Goal: Transaction & Acquisition: Book appointment/travel/reservation

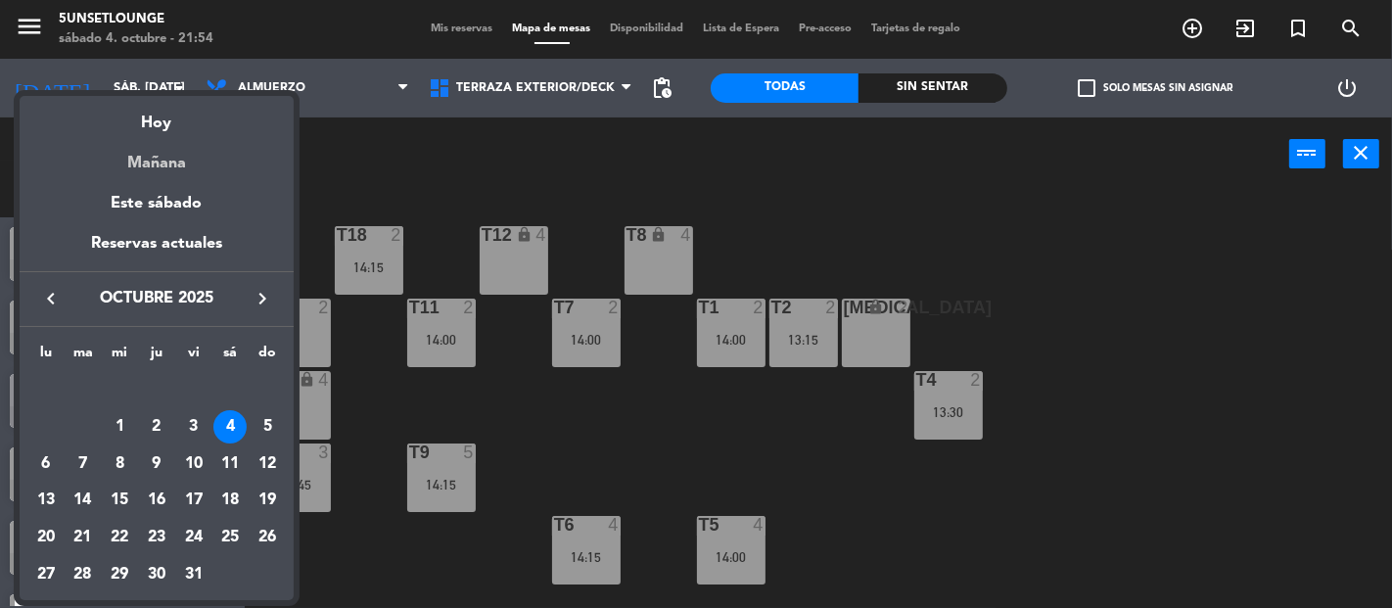
click at [189, 167] on div "Mañana" at bounding box center [157, 156] width 274 height 40
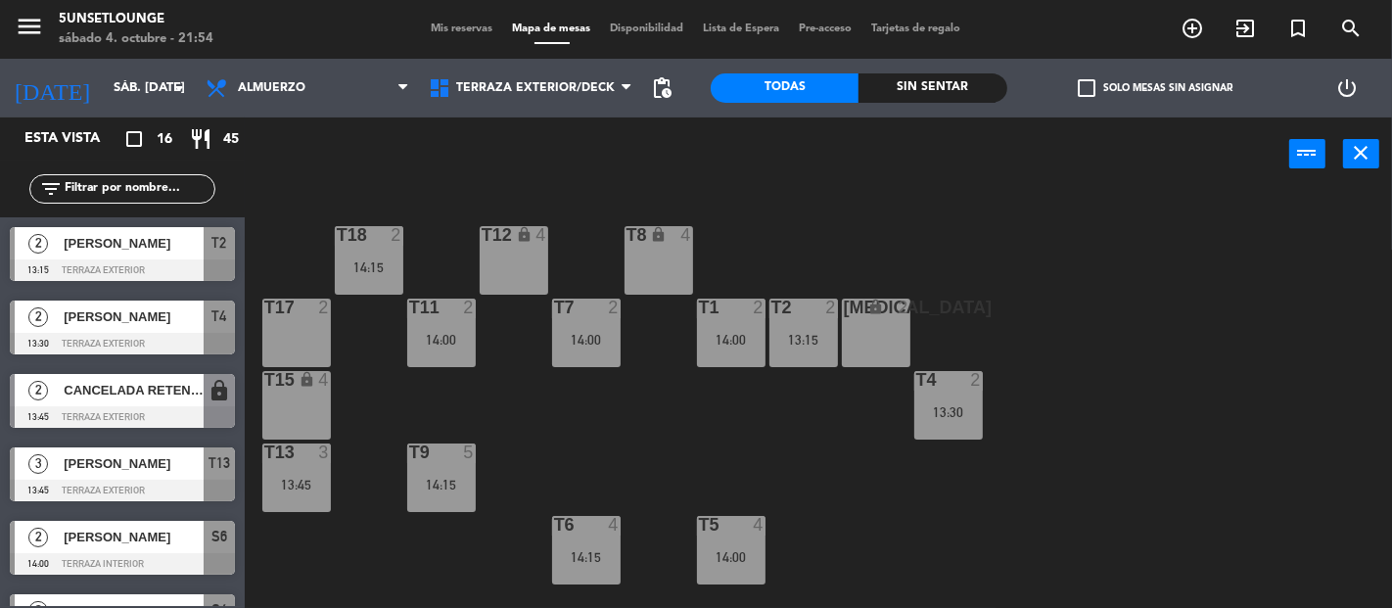
type input "dom. [DATE]"
click at [517, 257] on div "T12 lock 4" at bounding box center [514, 260] width 69 height 69
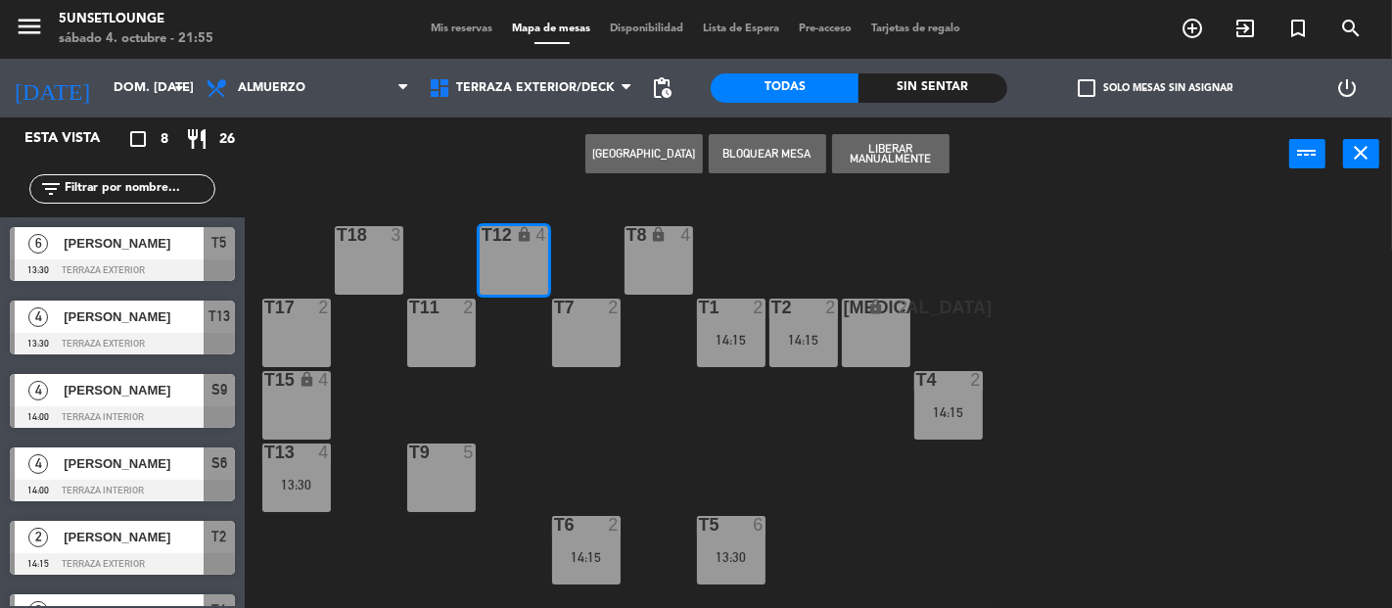
click at [668, 159] on button "[GEOGRAPHIC_DATA]" at bounding box center [643, 153] width 117 height 39
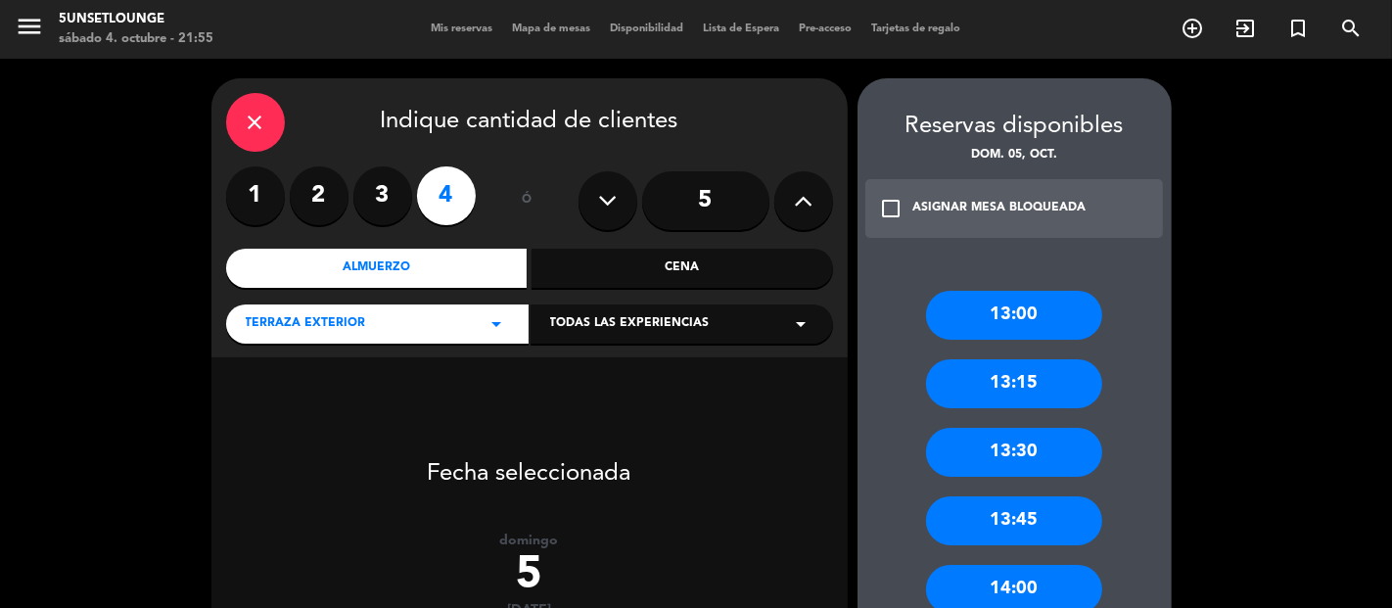
click at [328, 201] on label "2" at bounding box center [319, 195] width 59 height 59
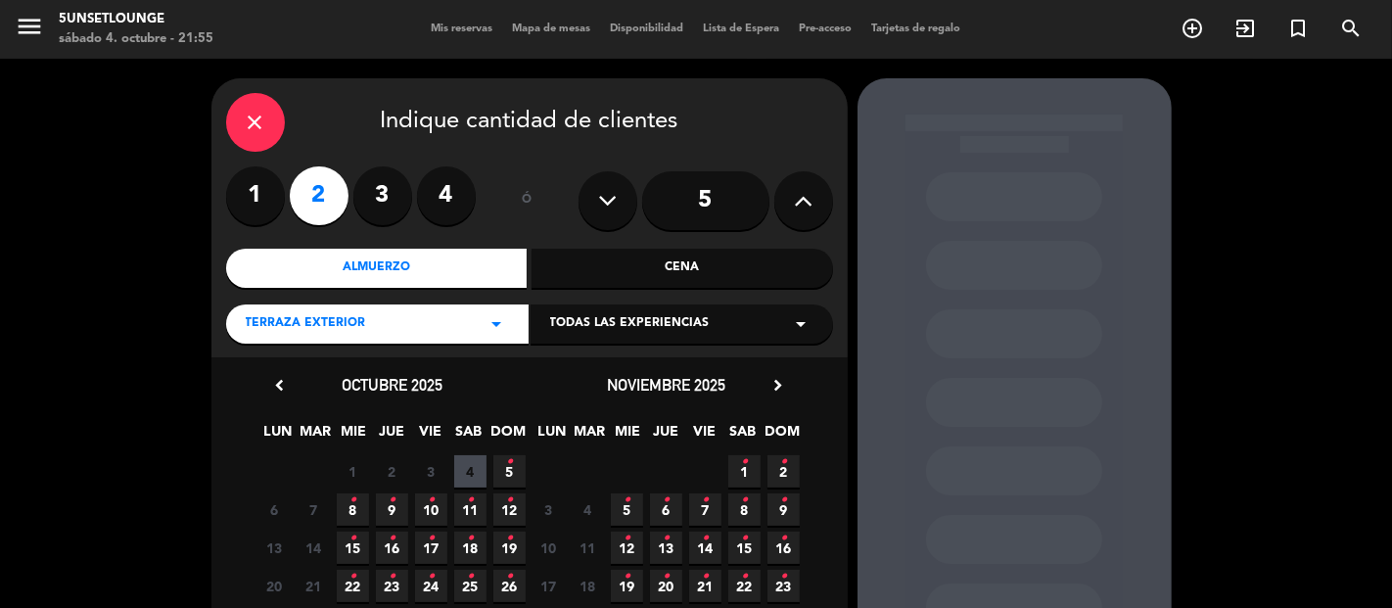
click at [509, 476] on span "5 •" at bounding box center [509, 471] width 32 height 32
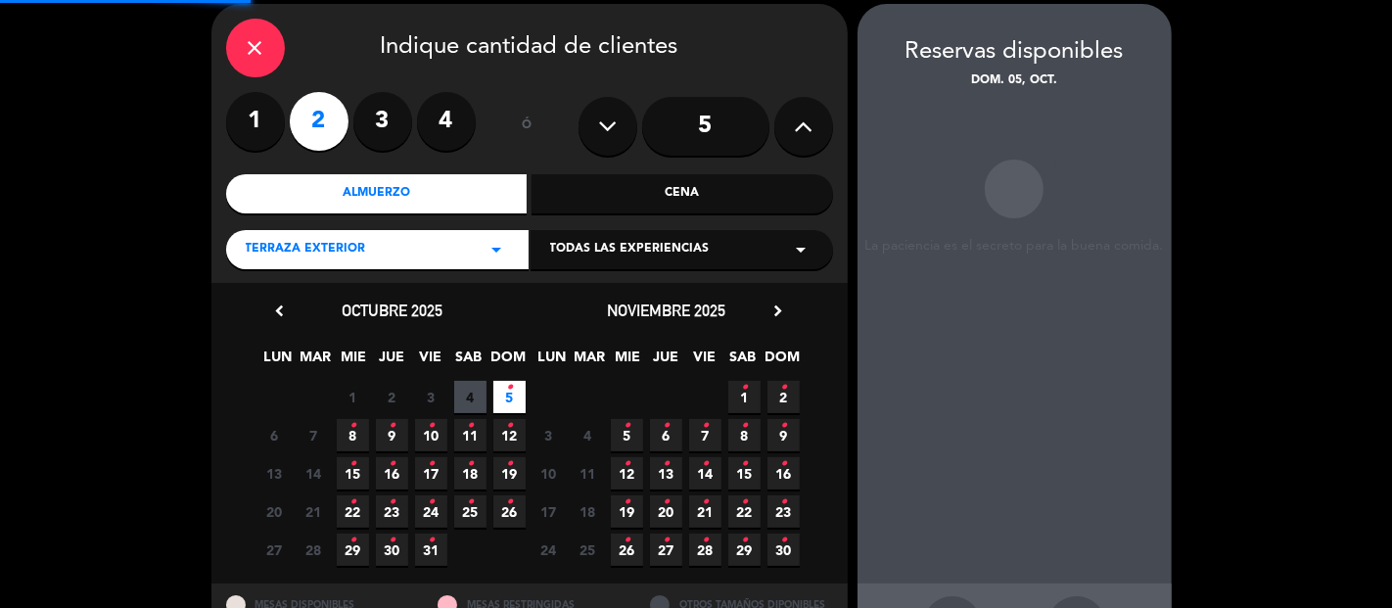
scroll to position [78, 0]
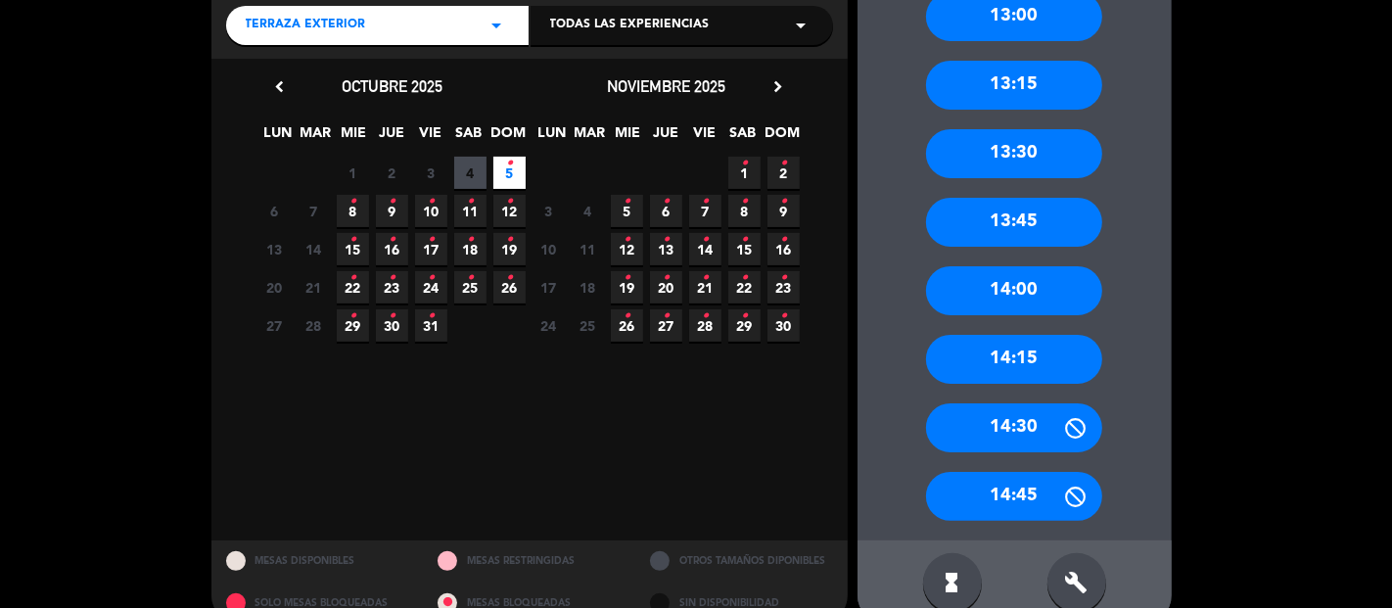
click at [997, 374] on div "14:15" at bounding box center [1014, 359] width 176 height 49
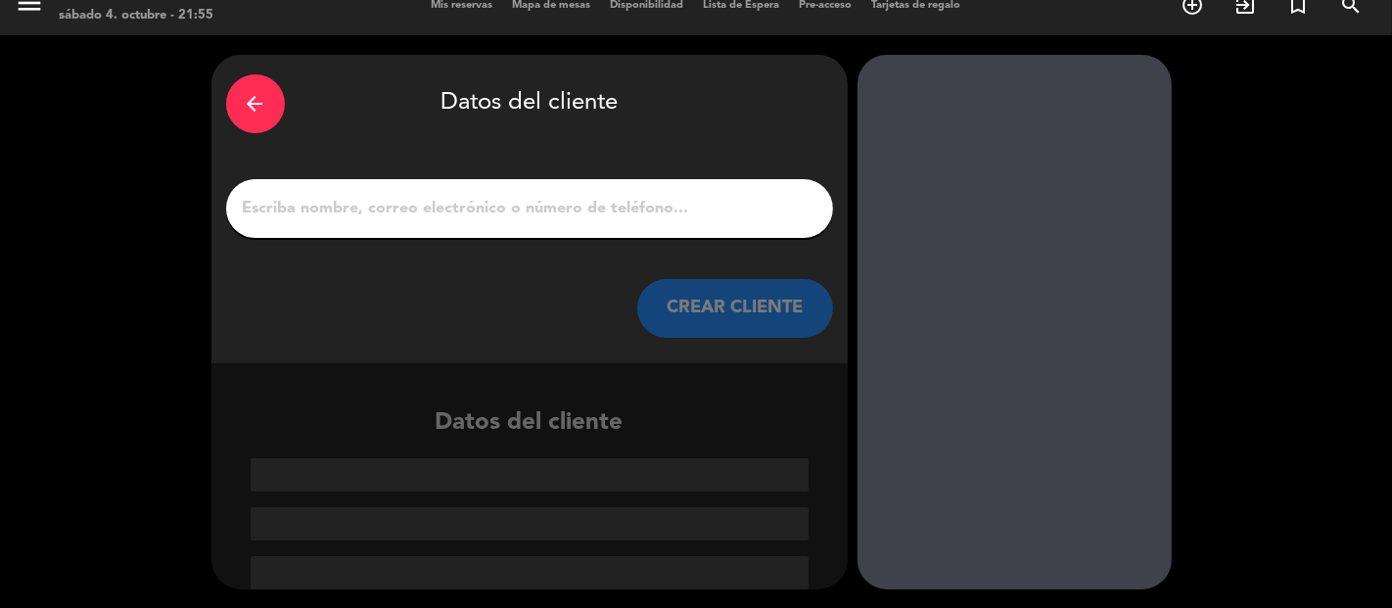
click at [732, 215] on input "1" at bounding box center [529, 208] width 577 height 27
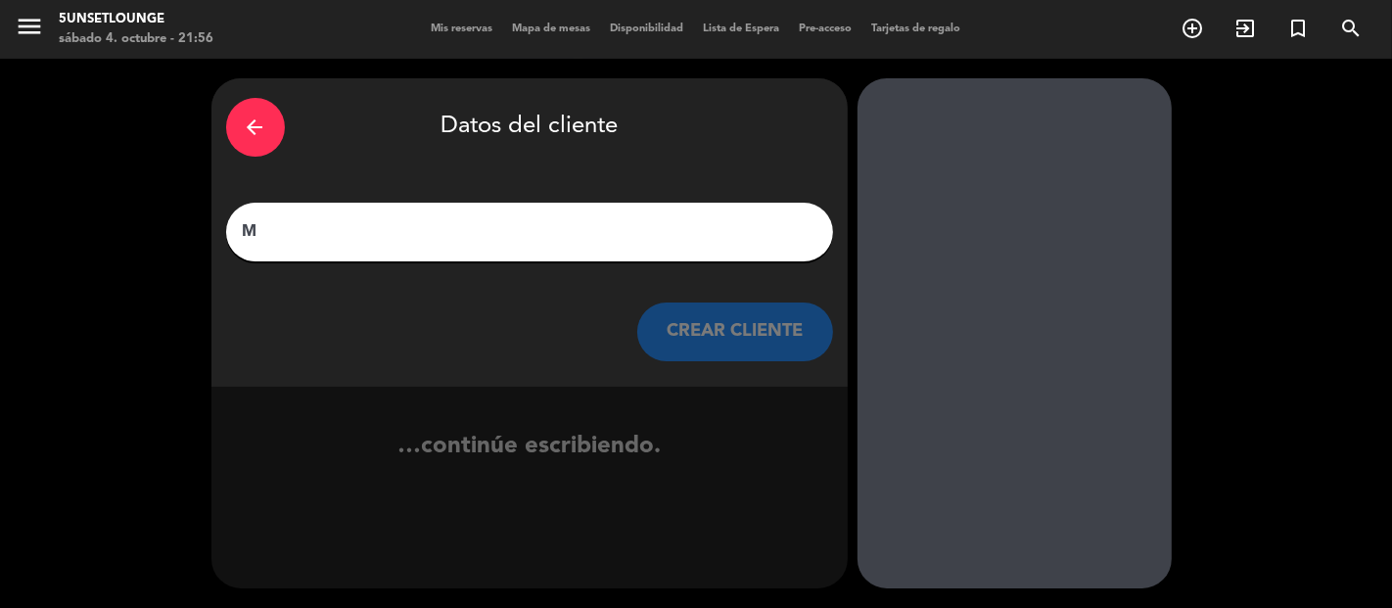
scroll to position [0, 0]
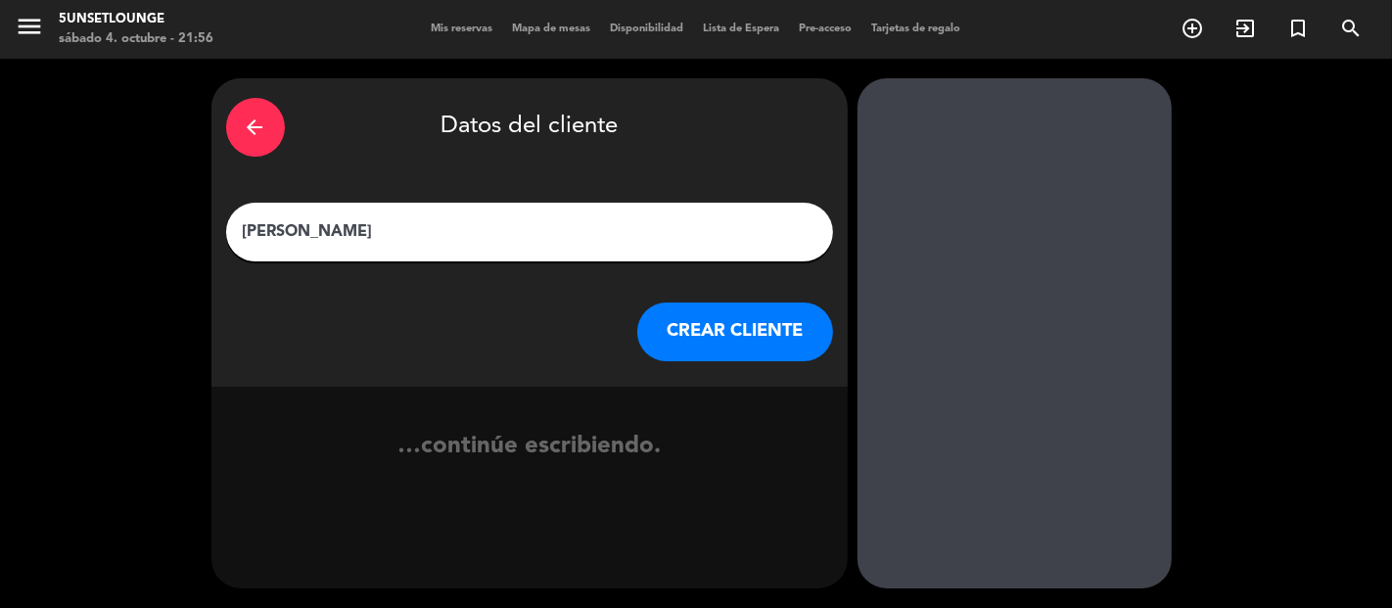
type input "[PERSON_NAME]"
click at [747, 334] on button "CREAR CLIENTE" at bounding box center [735, 331] width 196 height 59
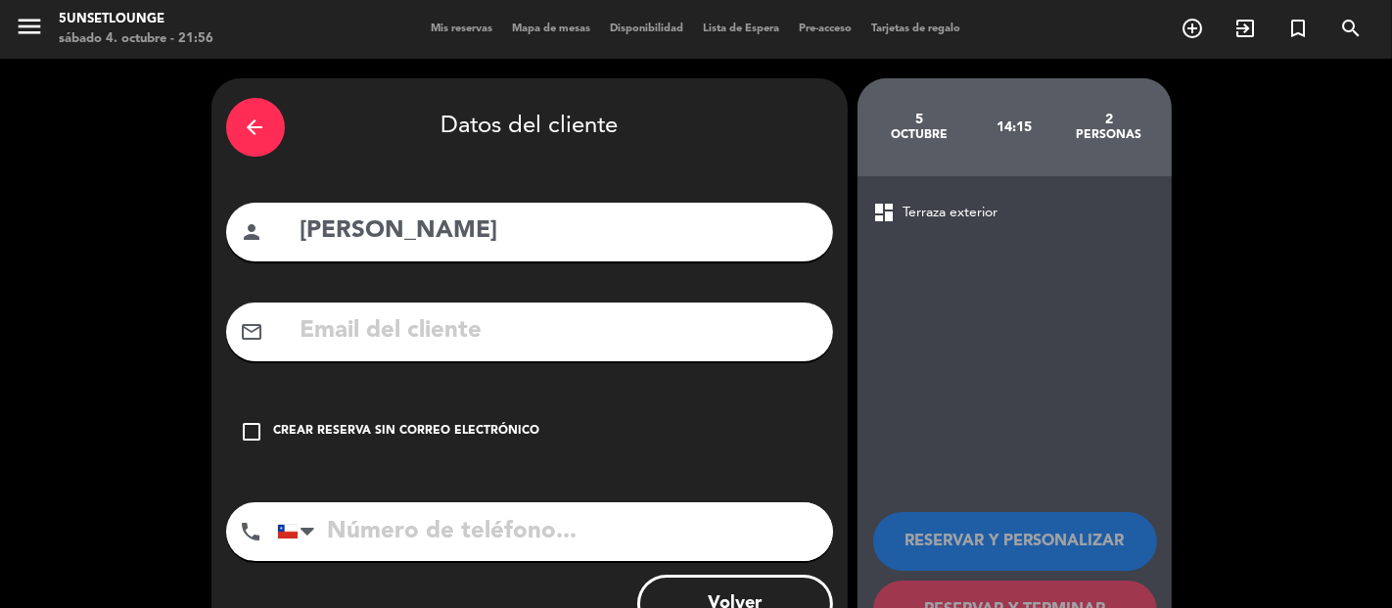
click at [559, 346] on input "text" at bounding box center [559, 331] width 520 height 40
click at [401, 431] on div "Crear reserva sin correo electrónico" at bounding box center [407, 432] width 266 height 20
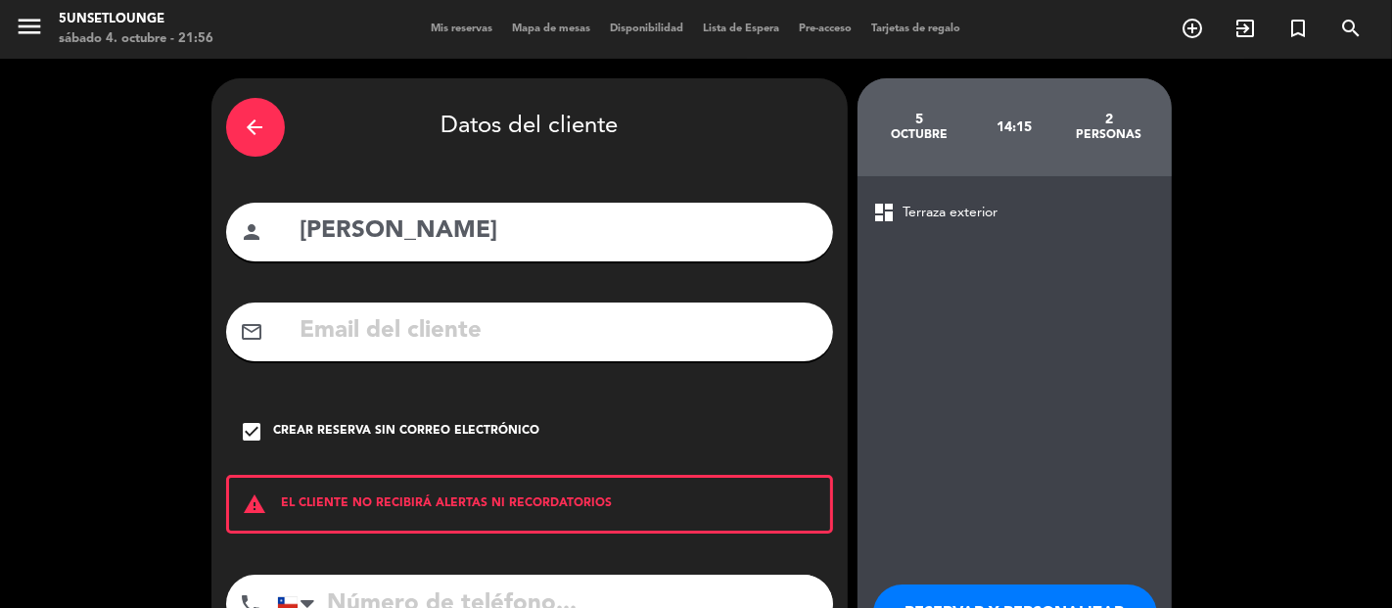
click at [483, 517] on div "warning EL CLIENTE NO RECIBIRÁ ALERTAS NI RECORDATORIOS" at bounding box center [529, 504] width 607 height 59
click at [494, 589] on input "tel" at bounding box center [555, 604] width 556 height 59
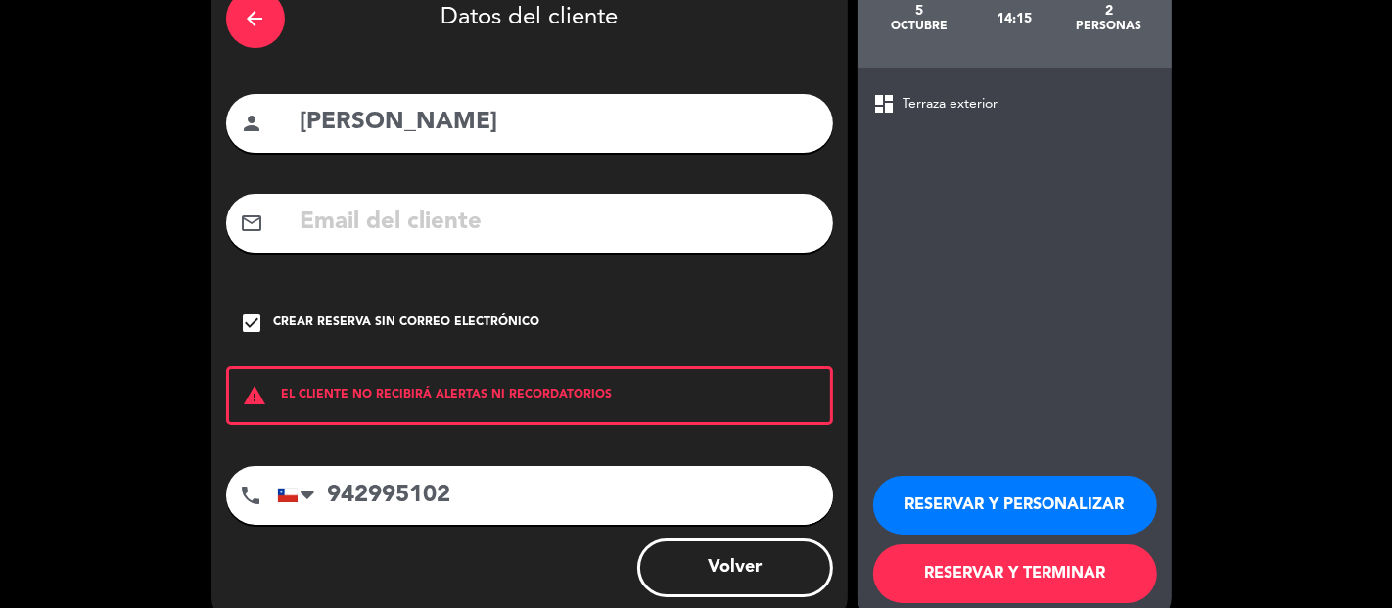
scroll to position [138, 0]
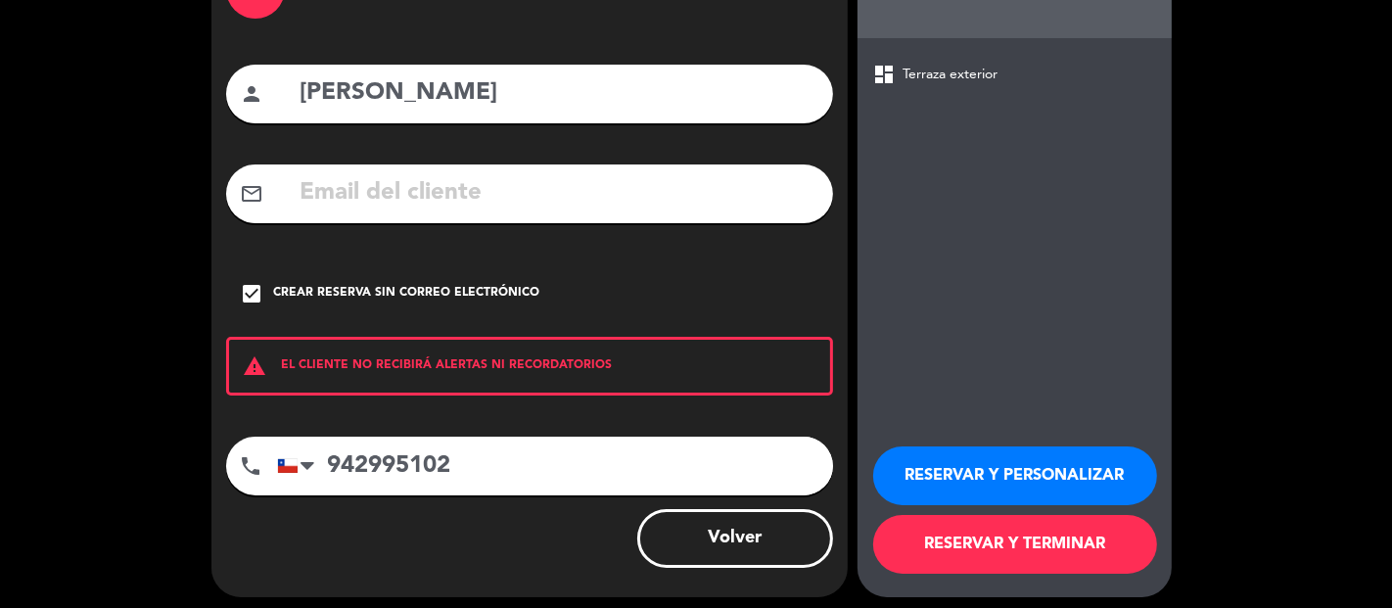
type input "942995102"
click at [1008, 477] on button "RESERVAR Y PERSONALIZAR" at bounding box center [1015, 475] width 284 height 59
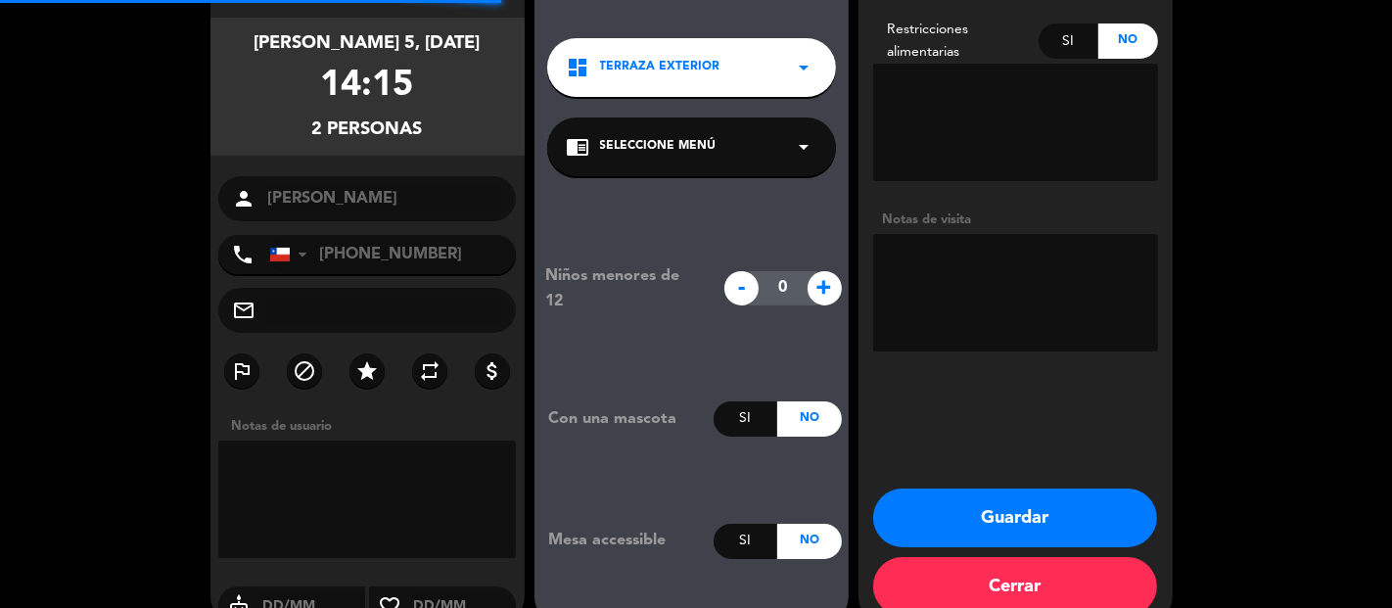
scroll to position [78, 0]
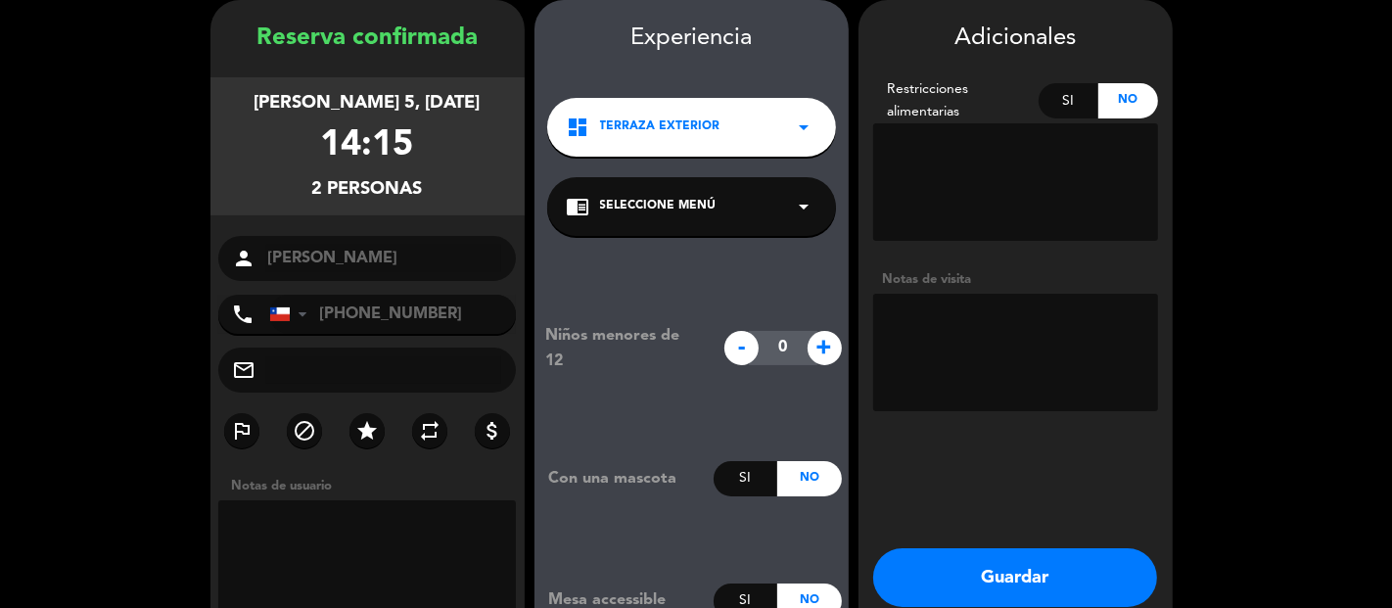
click at [1061, 331] on textarea at bounding box center [1015, 352] width 285 height 117
type textarea "no mover - esperar"
click at [1035, 591] on button "Guardar" at bounding box center [1015, 577] width 284 height 59
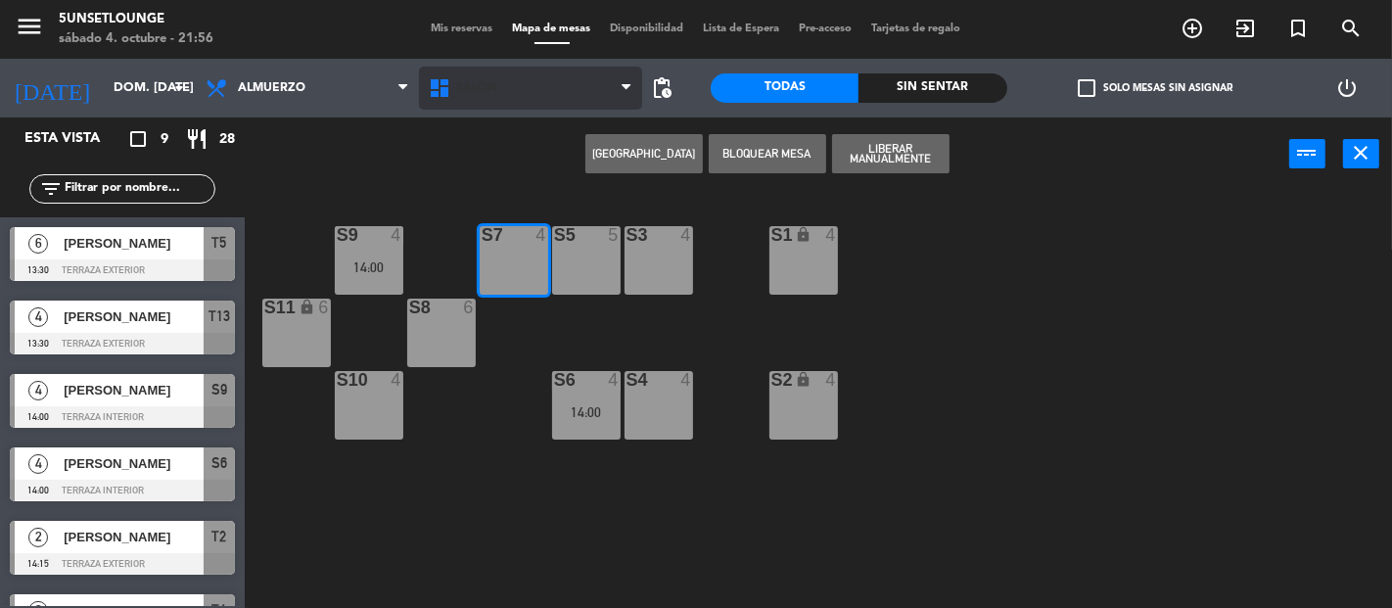
click at [540, 103] on span "Salón" at bounding box center [530, 88] width 223 height 43
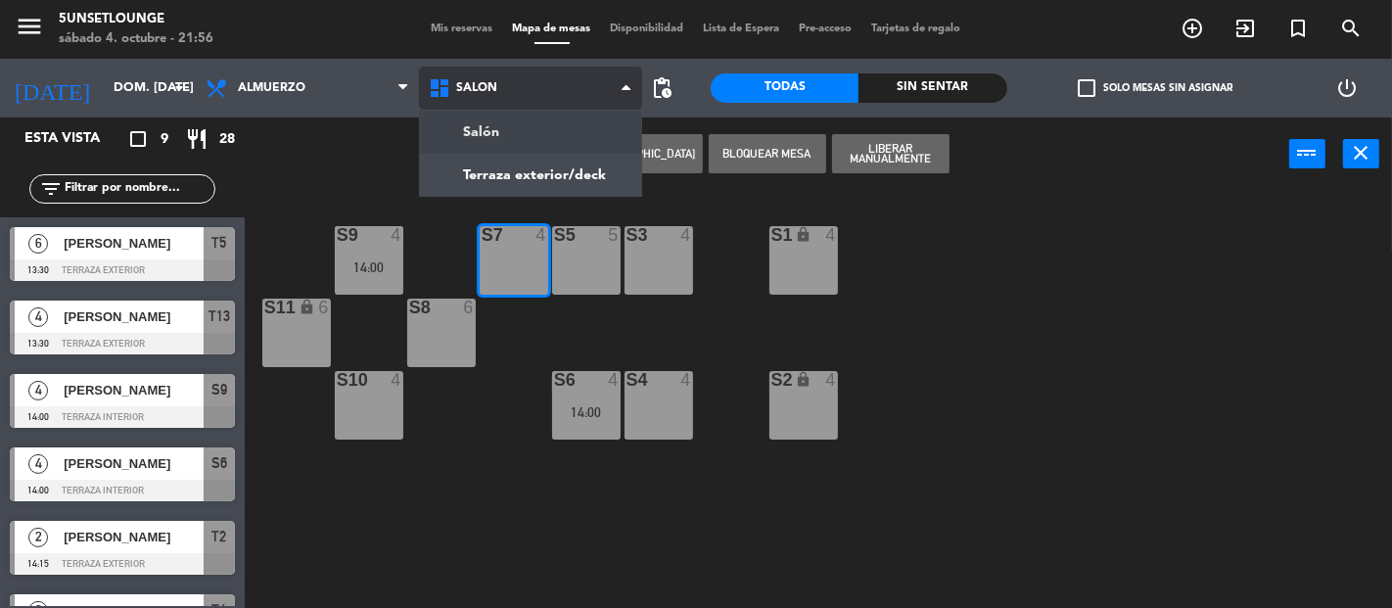
click at [553, 181] on ng-component "menu 5unsetlounge sábado 4. octubre - 21:56 Mis reservas Mapa de mesas Disponib…" at bounding box center [696, 304] width 1392 height 608
